Goal: Information Seeking & Learning: Learn about a topic

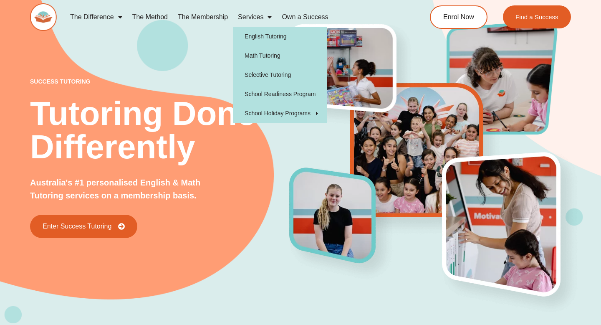
click at [254, 18] on link "Services" at bounding box center [255, 17] width 44 height 19
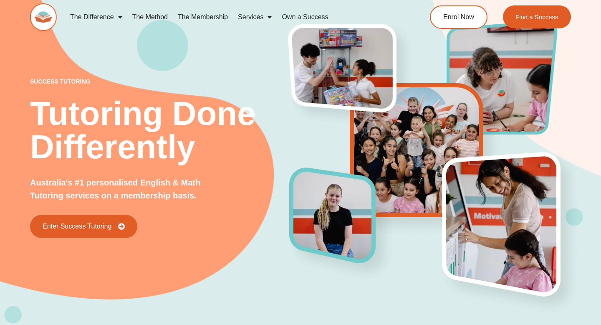
click at [254, 18] on link "Services" at bounding box center [255, 17] width 44 height 19
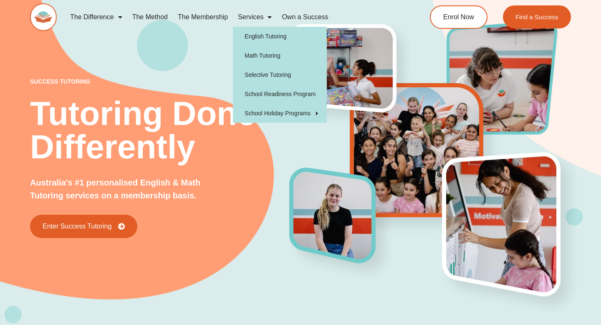
click at [251, 15] on link "Services" at bounding box center [255, 17] width 44 height 19
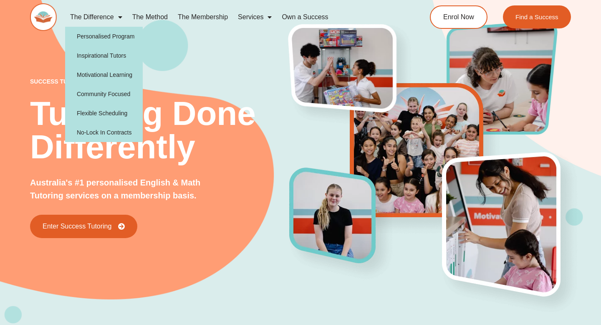
click at [95, 17] on link "The Difference" at bounding box center [96, 17] width 62 height 19
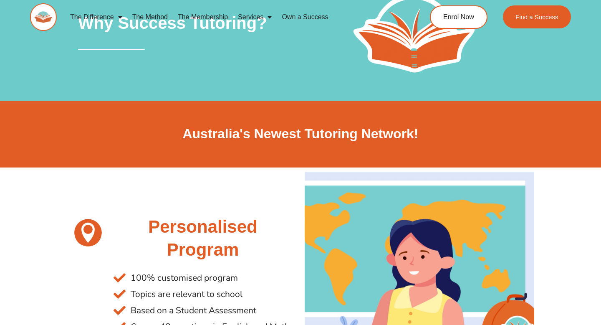
click at [99, 17] on link "The Difference" at bounding box center [96, 17] width 62 height 19
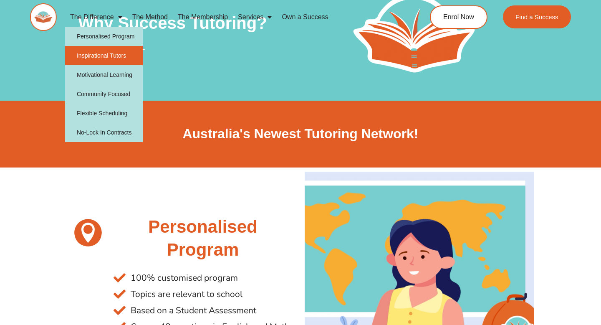
click at [110, 52] on link "Inspirational Tutors" at bounding box center [104, 55] width 78 height 19
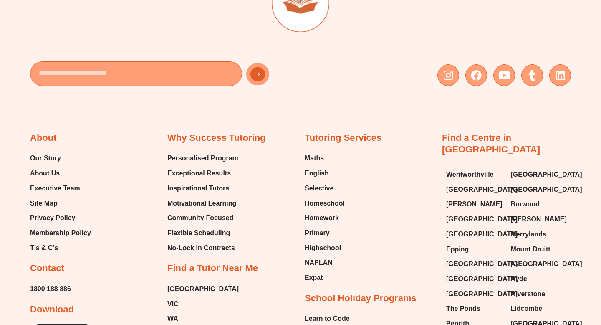
scroll to position [1401, 0]
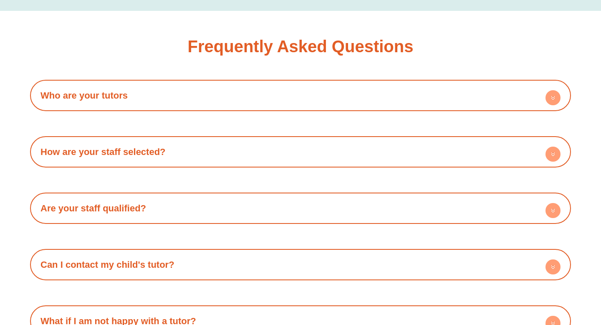
click at [123, 97] on div "Who are your tutors All our tutors are high achieving high school graduates whi…" at bounding box center [300, 95] width 541 height 31
click at [121, 90] on link "Who are your tutors" at bounding box center [83, 95] width 87 height 10
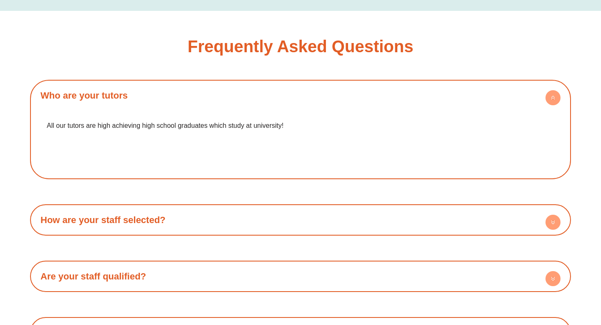
click at [147, 88] on h4 "Who are your tutors" at bounding box center [300, 95] width 532 height 23
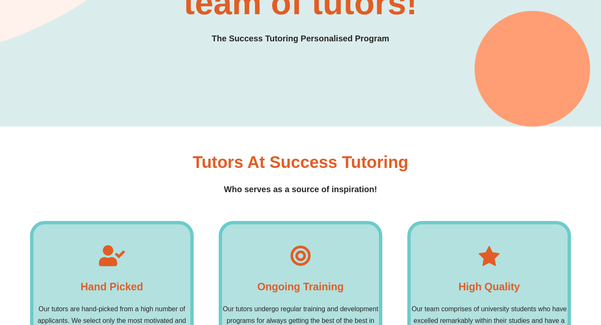
scroll to position [0, 0]
